Goal: Find contact information: Find contact information

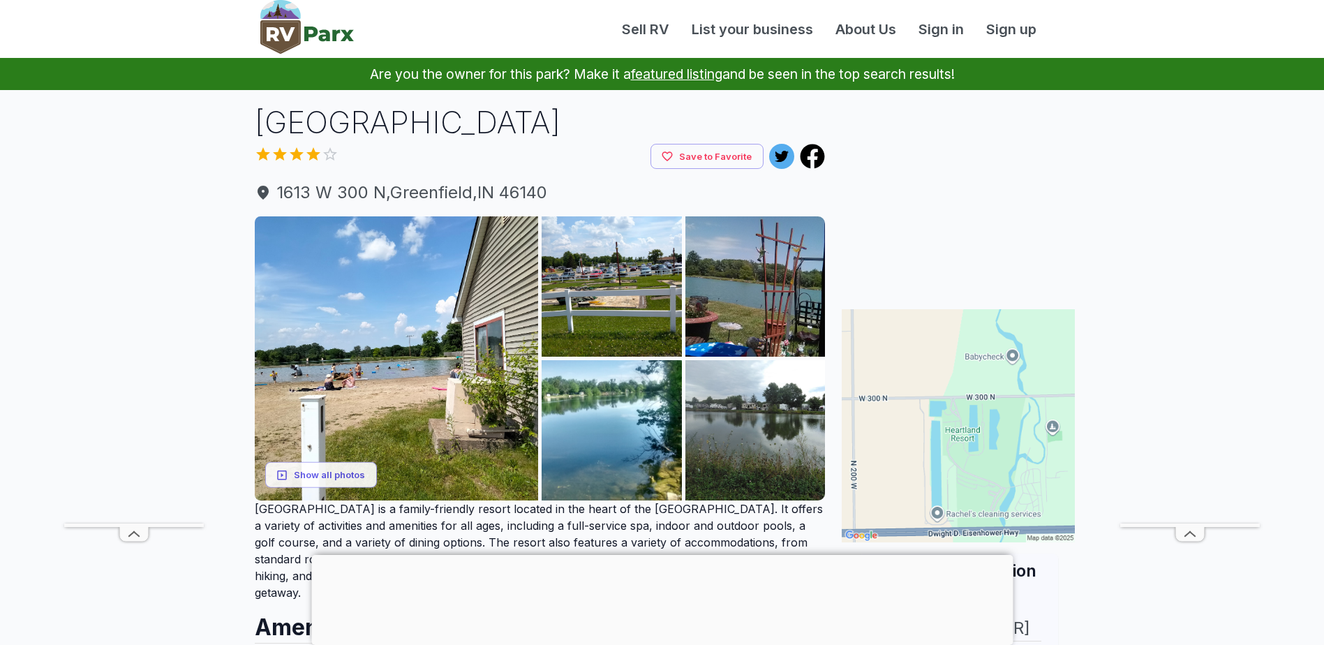
click at [660, 555] on div at bounding box center [661, 555] width 701 height 0
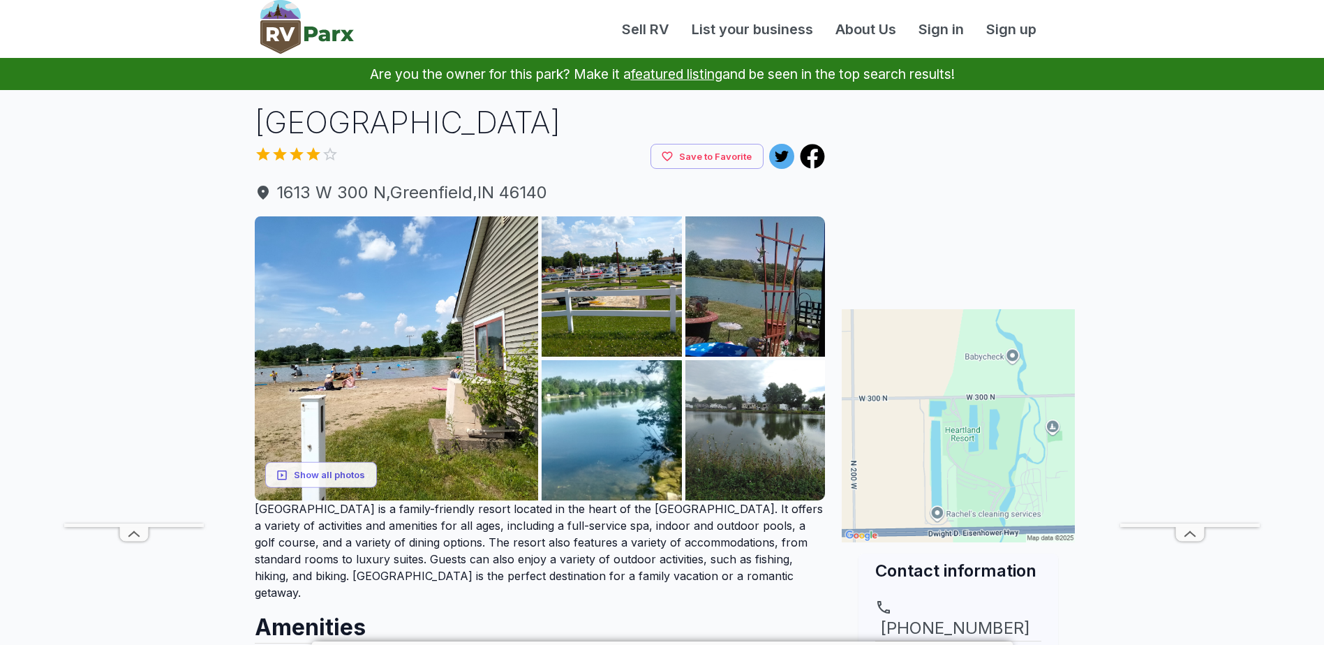
click at [1059, 591] on div "Contact information [PHONE_NUMBER] Website" at bounding box center [958, 624] width 233 height 142
click at [314, 477] on button "Show all photos" at bounding box center [321, 475] width 112 height 26
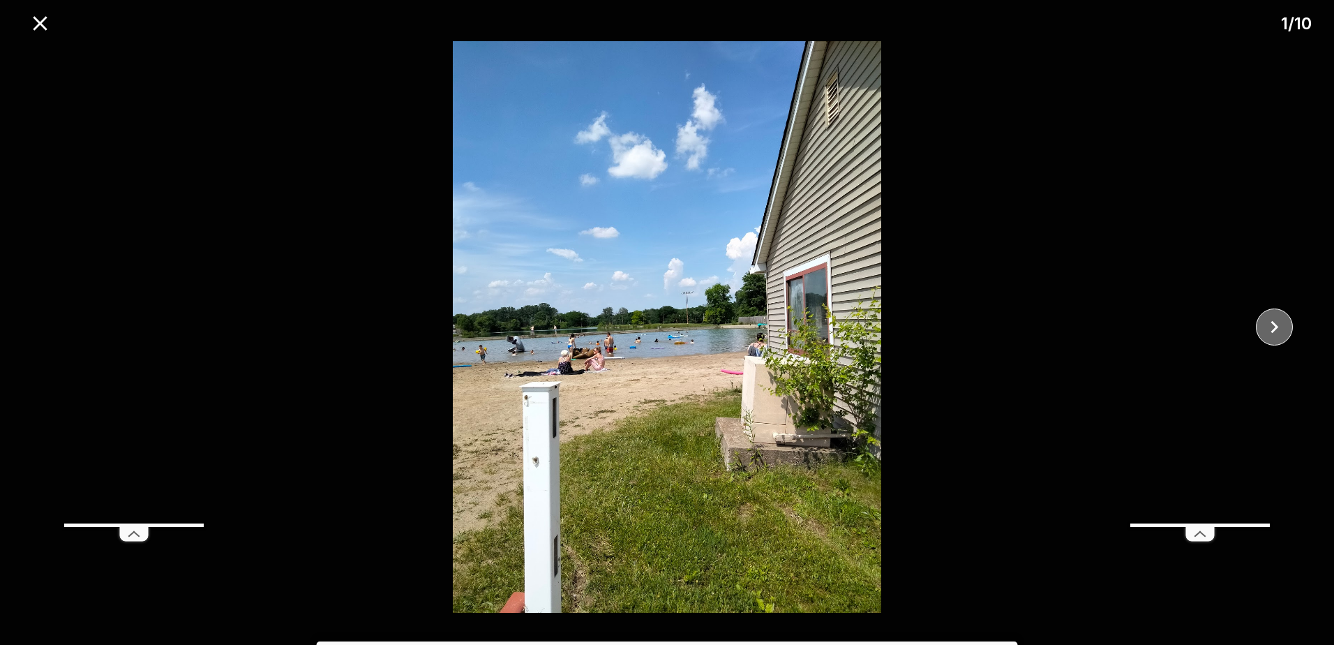
click at [1275, 328] on icon "close" at bounding box center [1275, 327] width 8 height 13
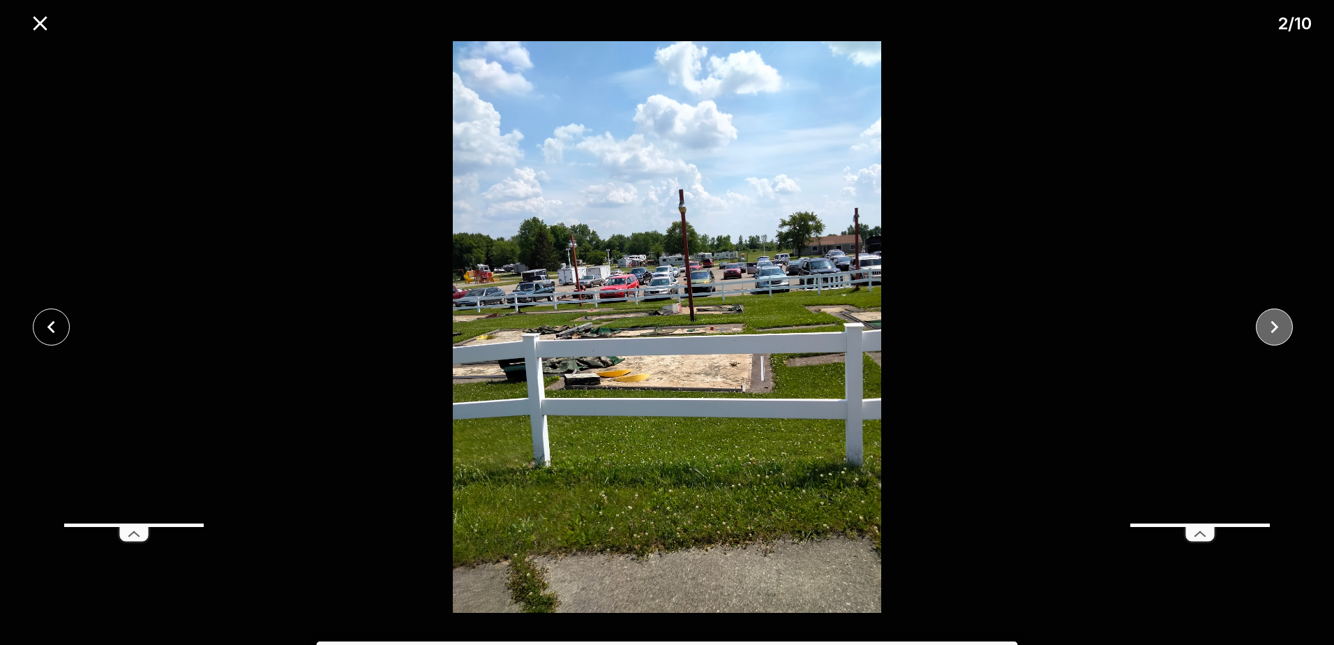
click at [1275, 328] on icon "close" at bounding box center [1275, 327] width 8 height 13
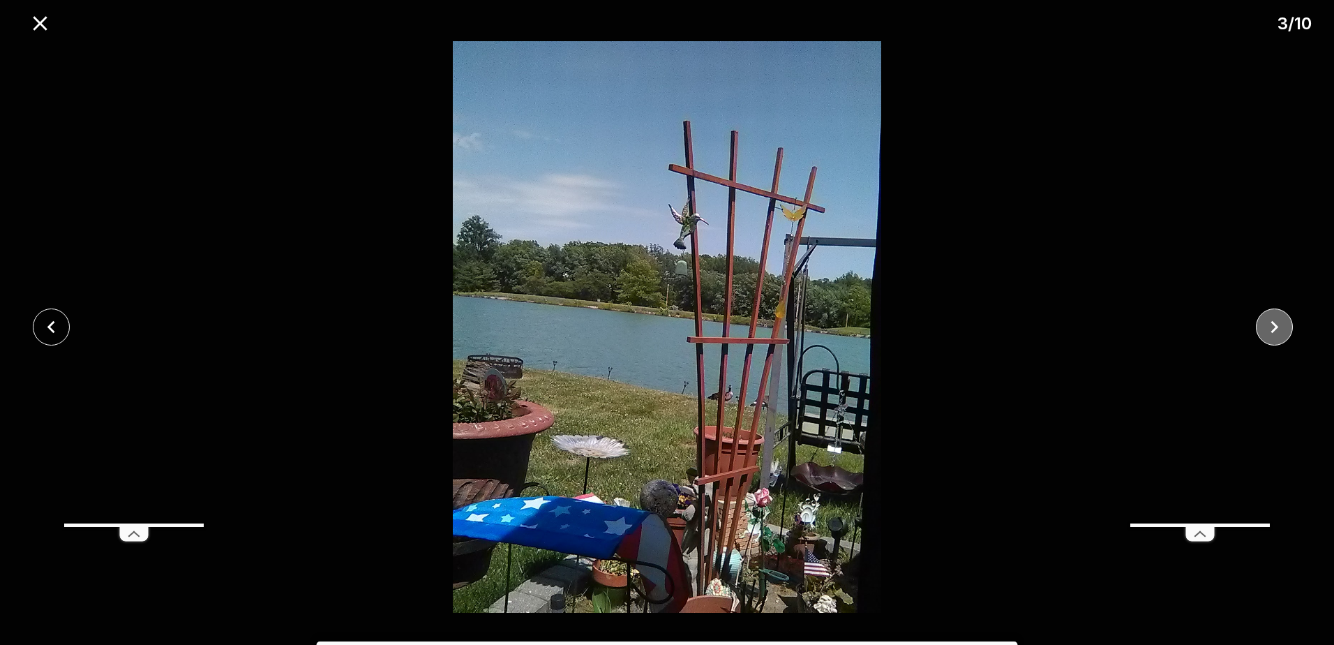
click at [1275, 328] on icon "close" at bounding box center [1275, 327] width 8 height 13
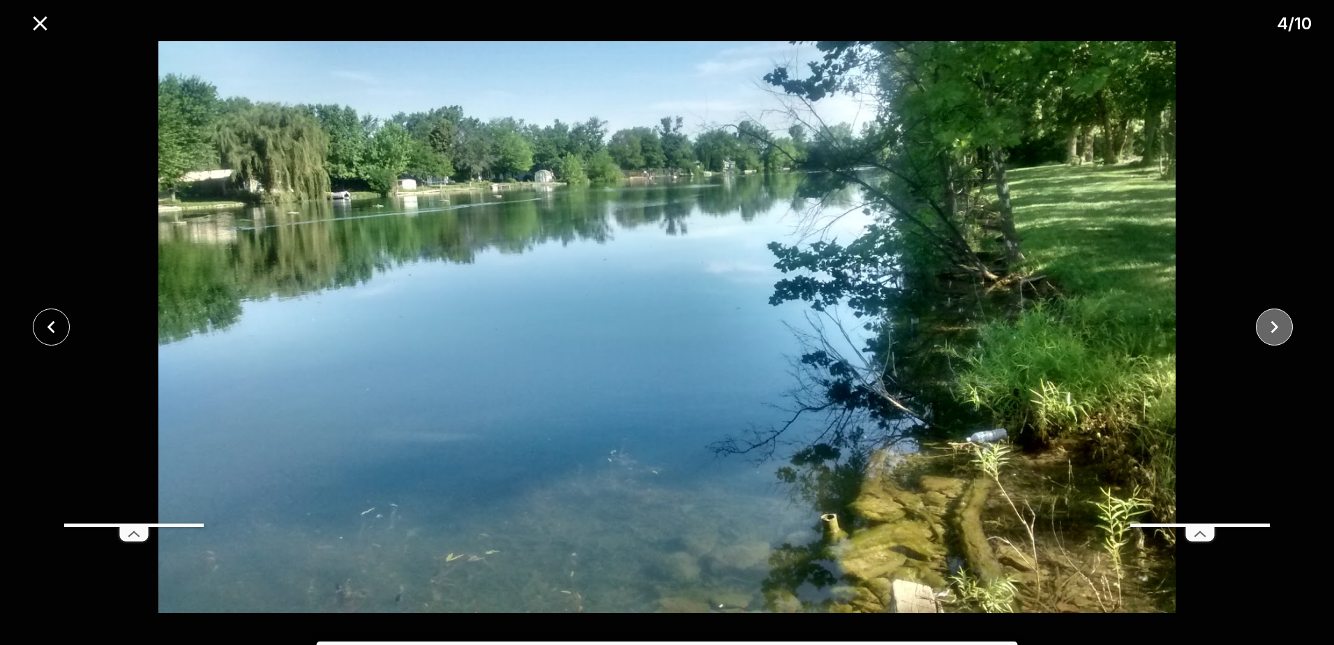
click at [1275, 328] on icon "close" at bounding box center [1275, 327] width 8 height 13
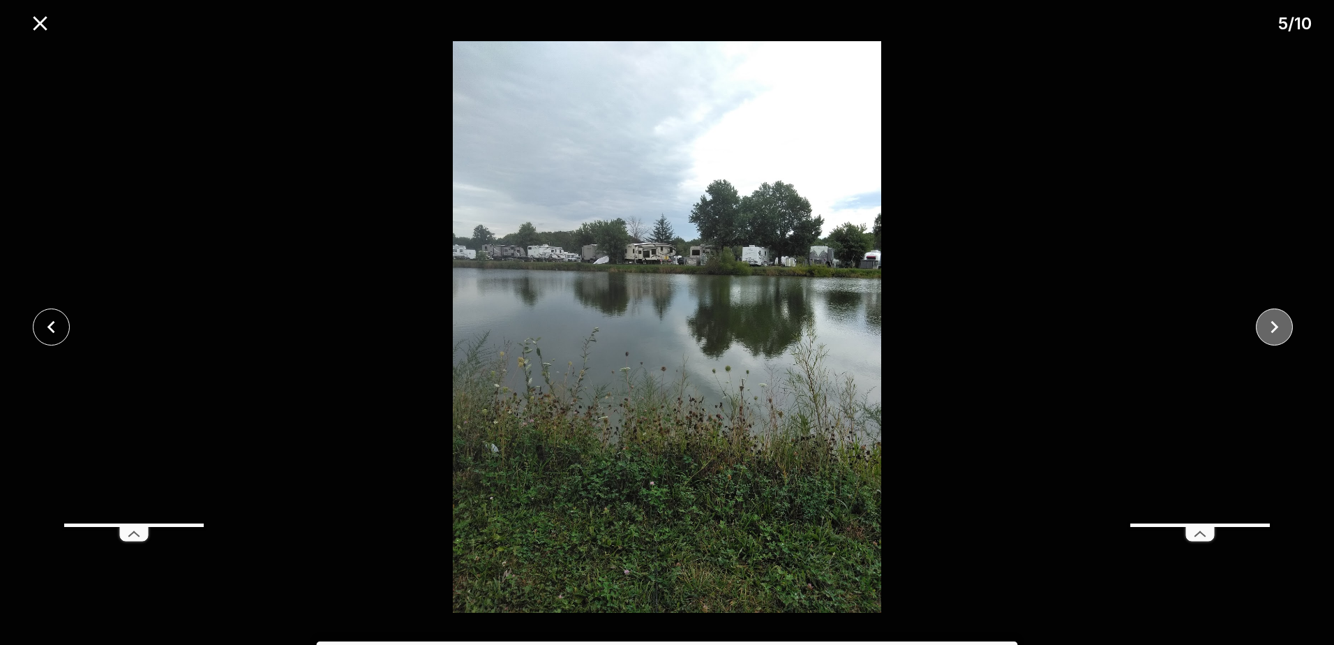
click at [1275, 328] on icon "close" at bounding box center [1275, 327] width 8 height 13
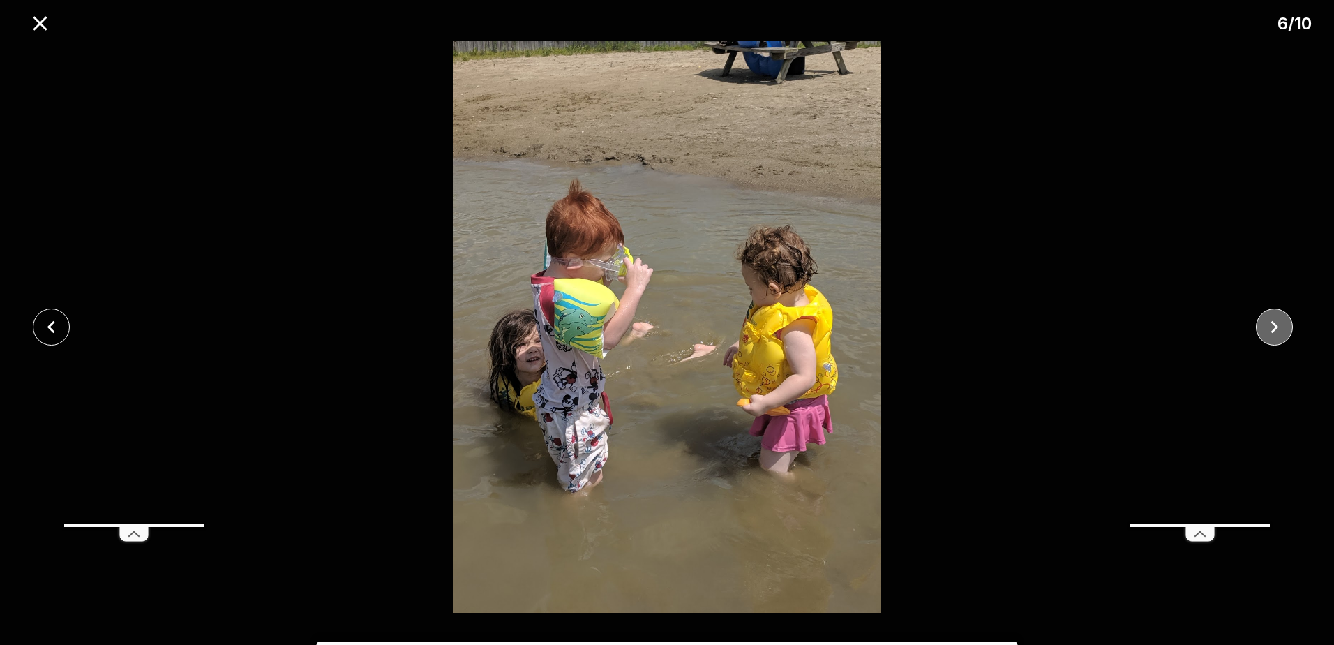
click at [1275, 328] on icon "close" at bounding box center [1275, 327] width 8 height 13
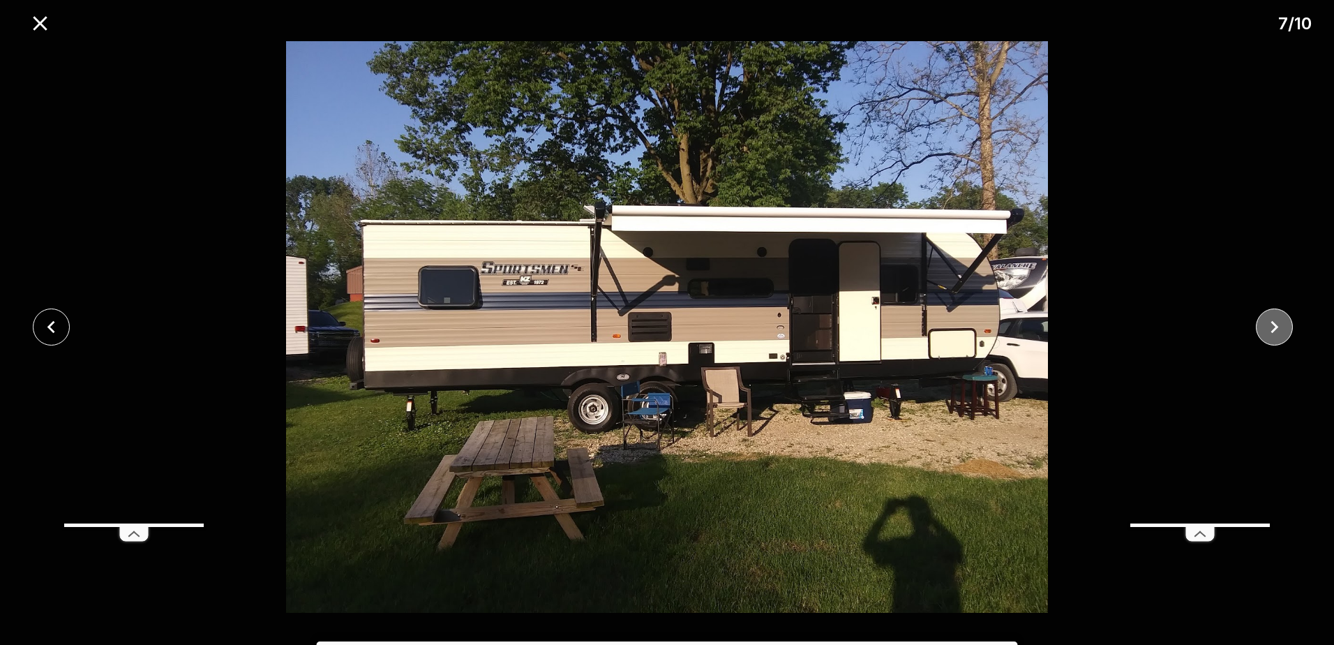
click at [1275, 328] on icon "close" at bounding box center [1275, 327] width 8 height 13
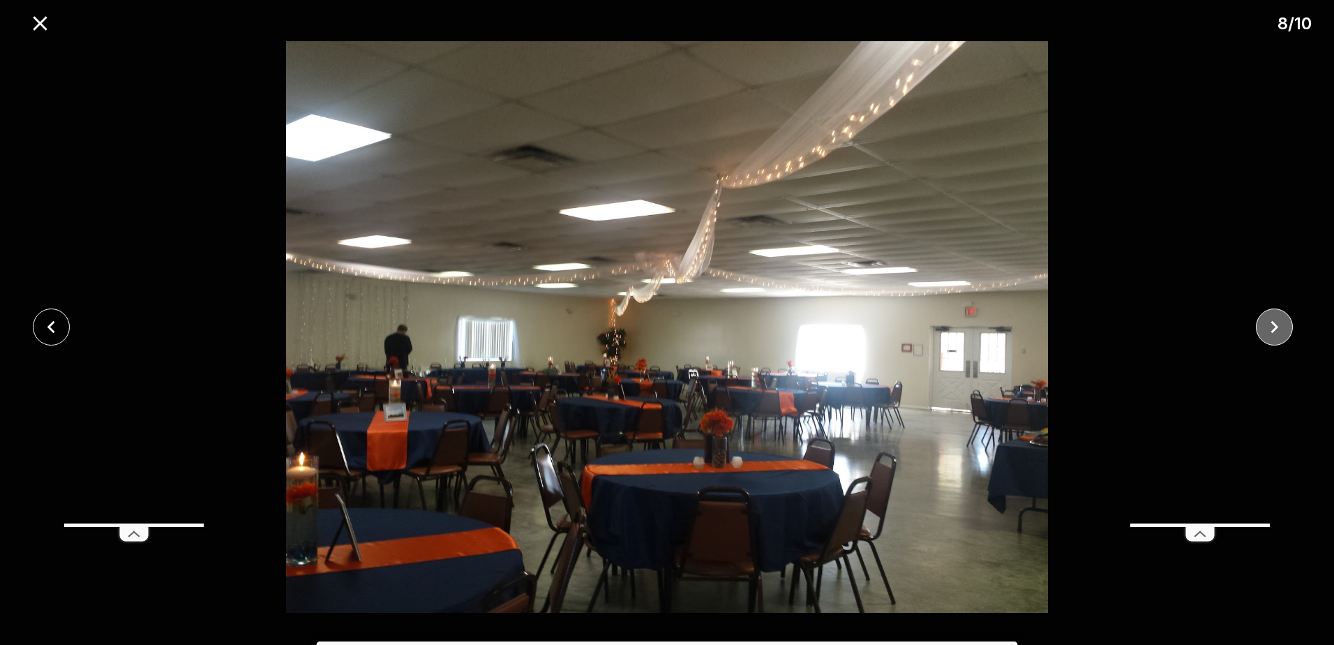
click at [1275, 328] on icon "close" at bounding box center [1275, 327] width 8 height 13
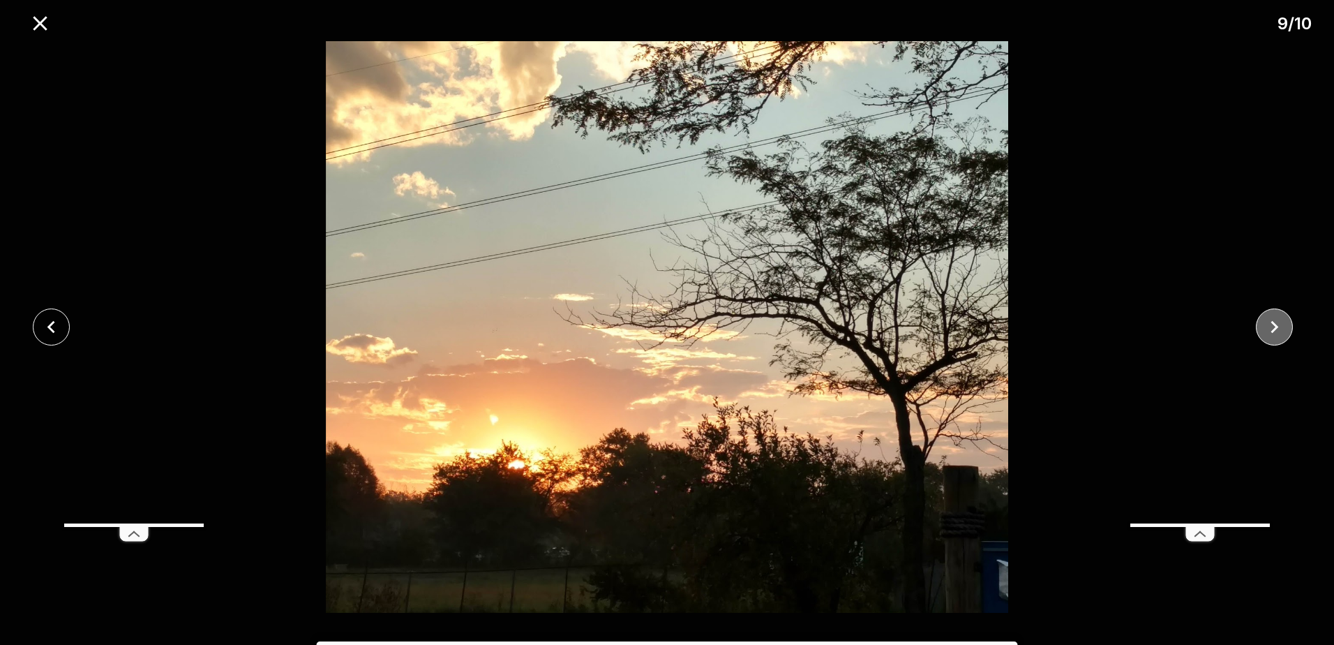
click at [1275, 328] on icon "close" at bounding box center [1275, 327] width 8 height 13
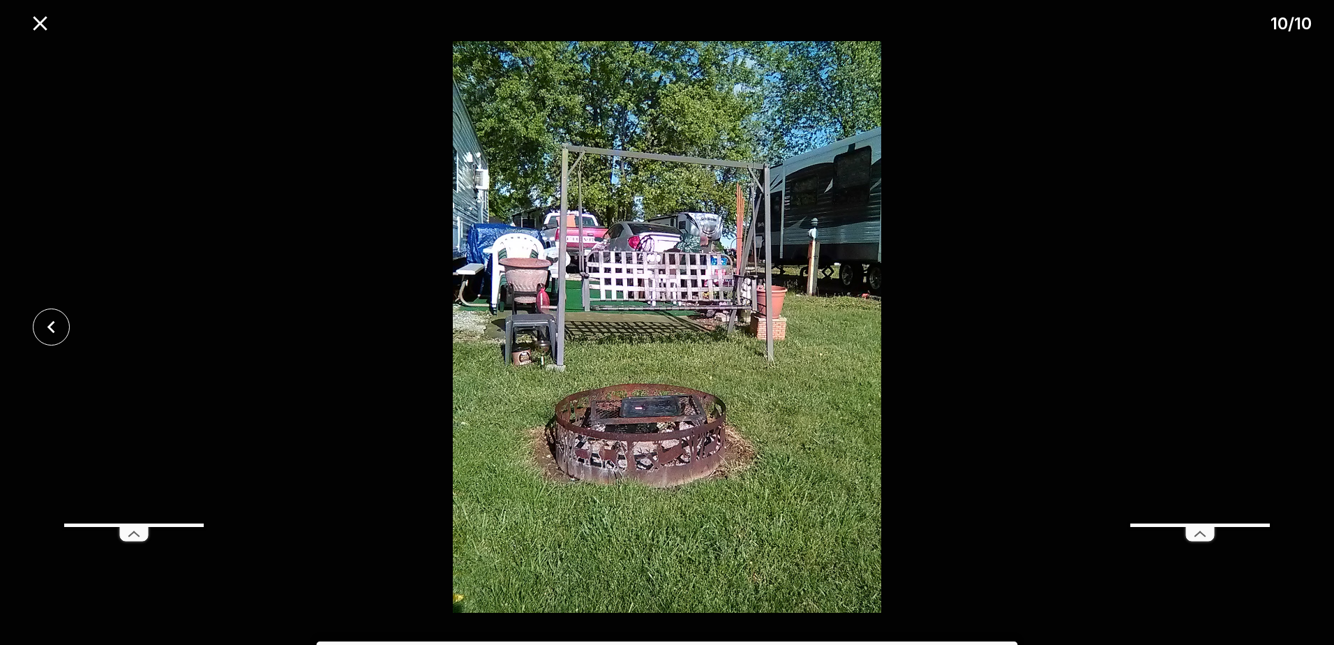
click at [1275, 328] on div at bounding box center [667, 327] width 1334 height 572
click at [37, 24] on icon "close" at bounding box center [40, 23] width 24 height 24
